Goal: Task Accomplishment & Management: Manage account settings

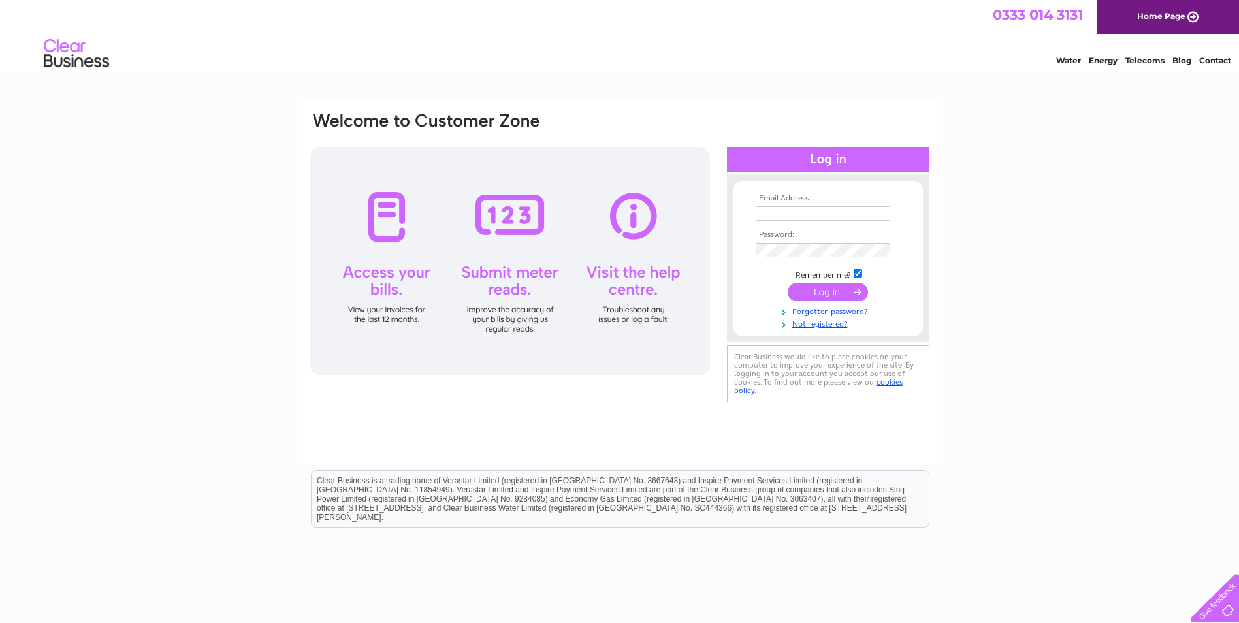
type input "[EMAIL_ADDRESS][DOMAIN_NAME]"
click at [812, 294] on input "submit" at bounding box center [827, 292] width 80 height 18
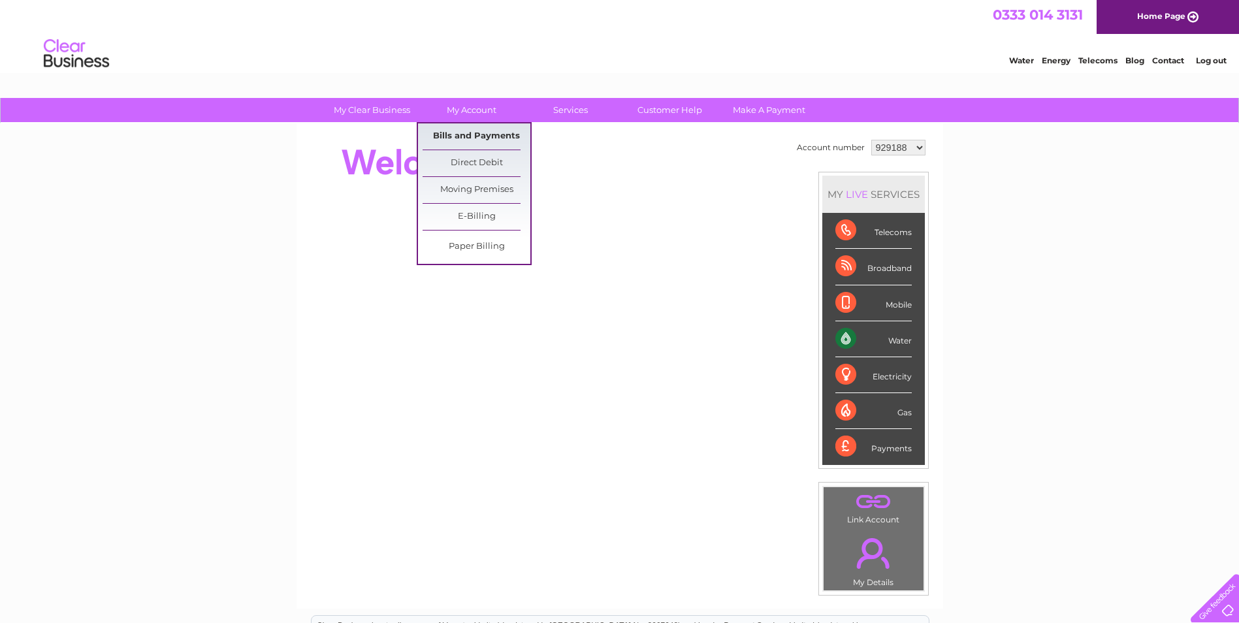
click at [459, 135] on link "Bills and Payments" at bounding box center [476, 136] width 108 height 26
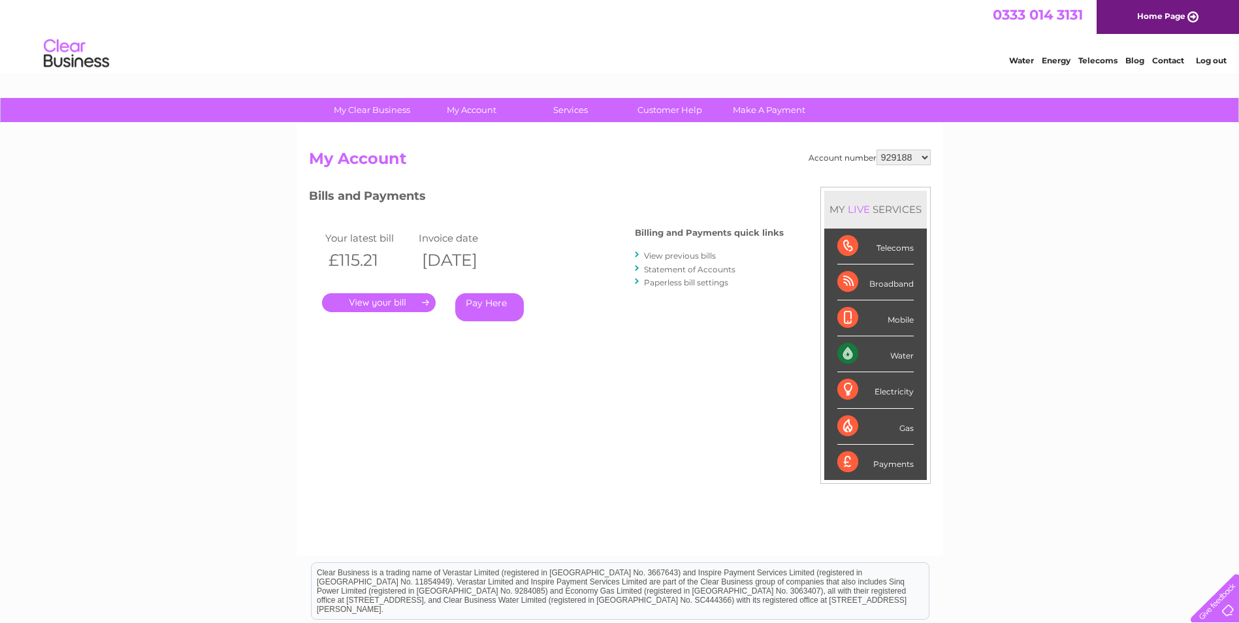
click at [392, 300] on link "." at bounding box center [379, 302] width 114 height 19
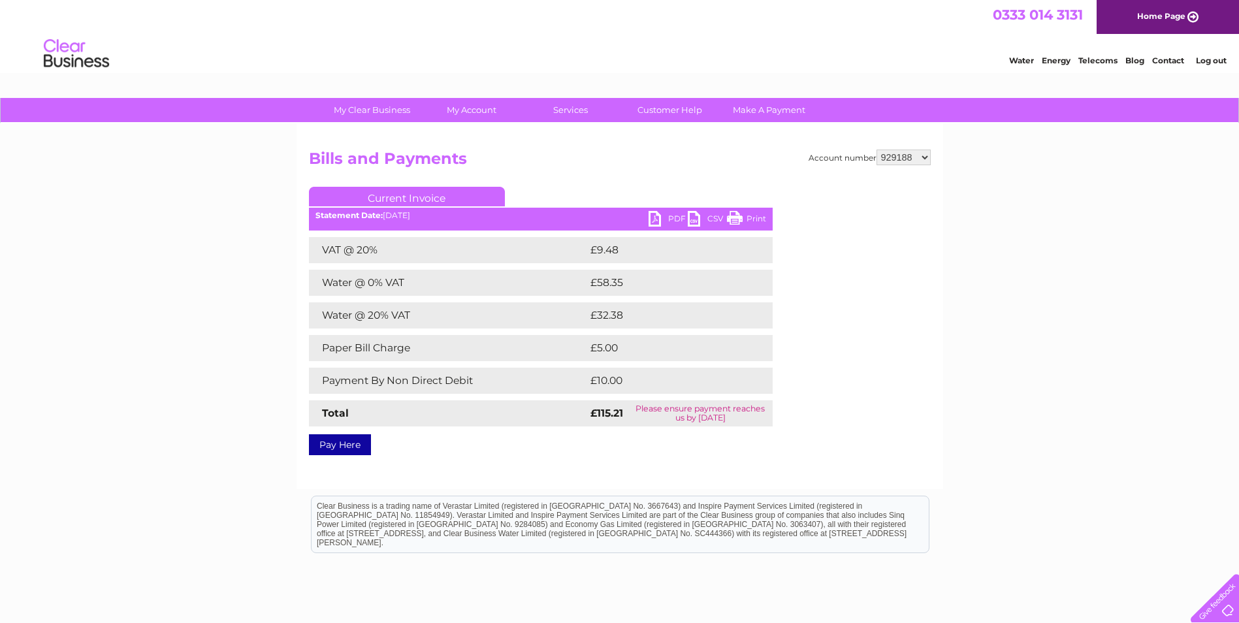
click at [669, 219] on link "PDF" at bounding box center [667, 220] width 39 height 19
drag, startPoint x: 902, startPoint y: 152, endPoint x: 904, endPoint y: 160, distance: 8.1
click at [902, 153] on select "929188 948388 1156878" at bounding box center [903, 158] width 54 height 16
select select "948388"
click at [877, 150] on select "929188 948388 1156878" at bounding box center [903, 158] width 54 height 16
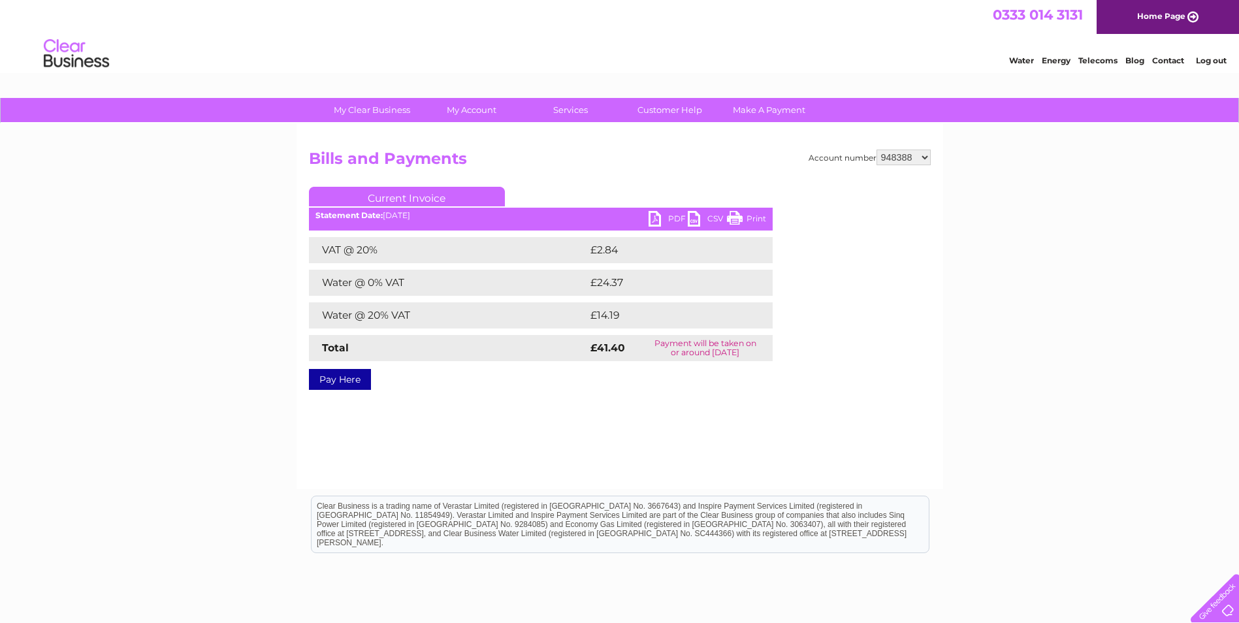
click at [679, 215] on link "PDF" at bounding box center [667, 220] width 39 height 19
click at [239, 203] on div "My Clear Business Login Details My Details My Preferences Link Account My Accou…" at bounding box center [619, 405] width 1239 height 614
click at [919, 155] on select "929188 948388 1156878" at bounding box center [903, 158] width 54 height 16
select select "1156878"
click at [877, 150] on select "929188 948388 1156878" at bounding box center [903, 158] width 54 height 16
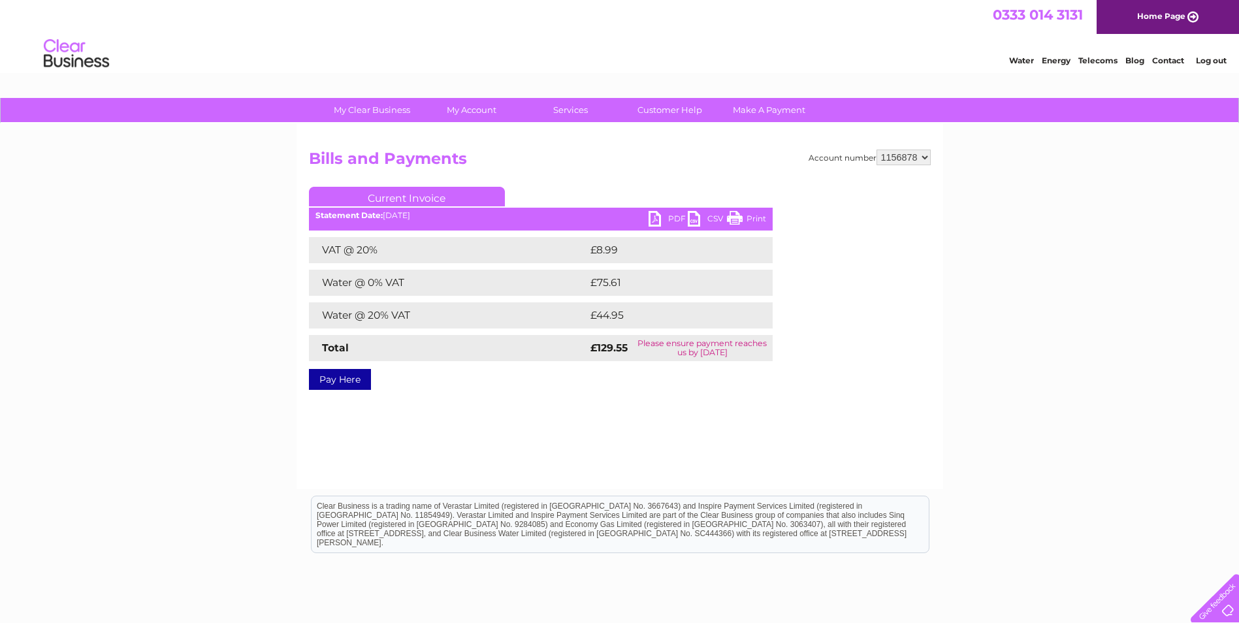
click at [664, 220] on link "PDF" at bounding box center [667, 220] width 39 height 19
